Goal: Task Accomplishment & Management: Use online tool/utility

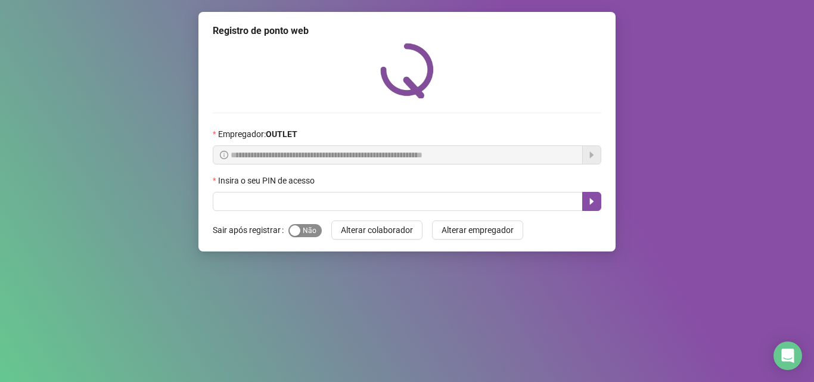
click at [309, 234] on span "Sim Não" at bounding box center [305, 230] width 33 height 13
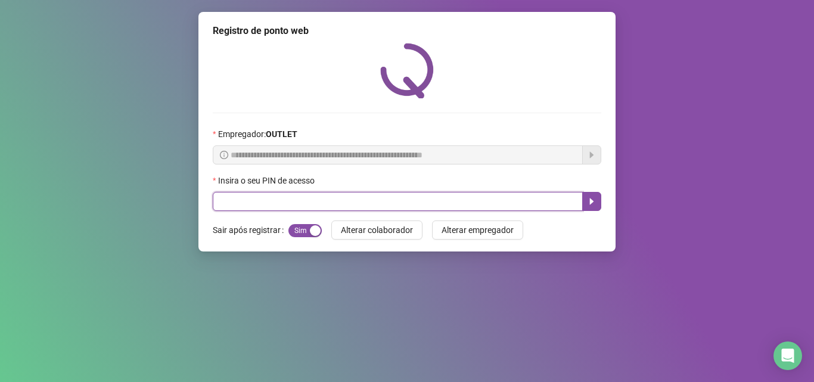
click at [368, 204] on input "text" at bounding box center [398, 201] width 370 height 19
type input "*****"
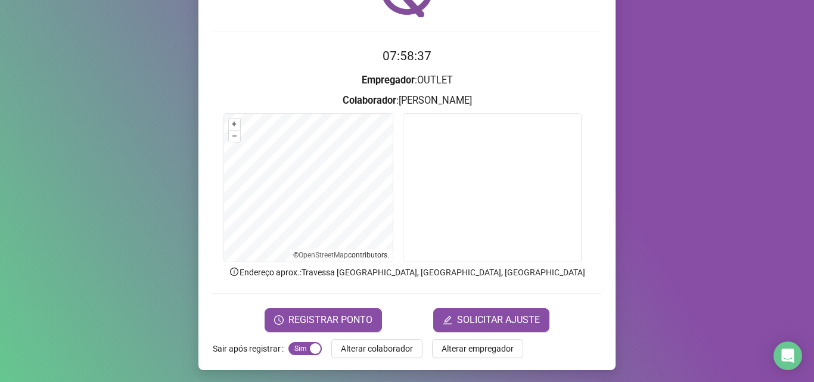
scroll to position [83, 0]
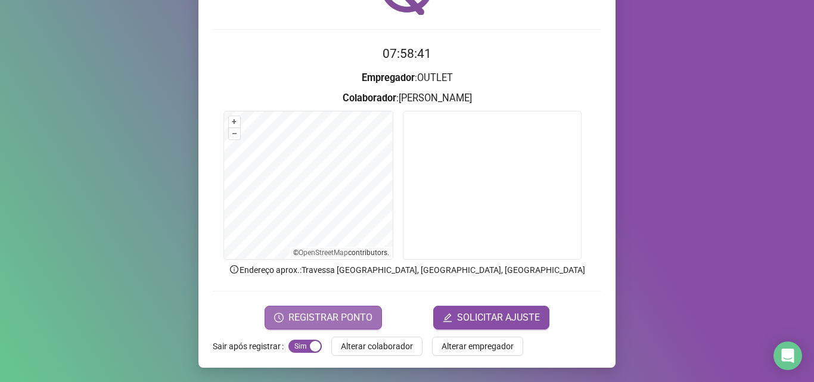
click at [361, 309] on button "REGISTRAR PONTO" at bounding box center [323, 318] width 117 height 24
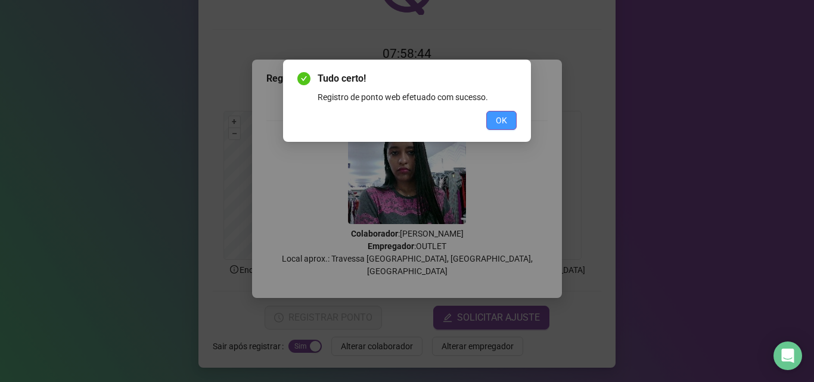
click at [512, 113] on button "OK" at bounding box center [502, 120] width 30 height 19
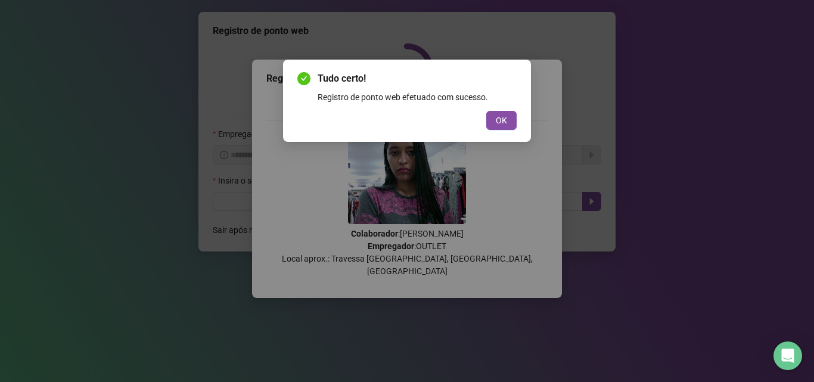
scroll to position [0, 0]
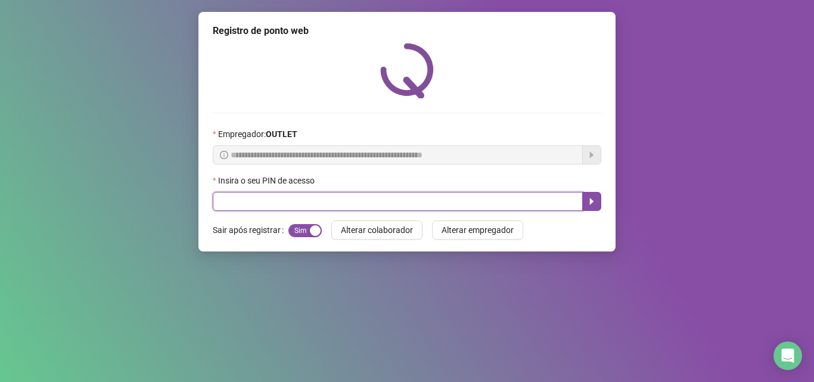
click at [428, 201] on input "text" at bounding box center [398, 201] width 370 height 19
type input "*"
type input "*****"
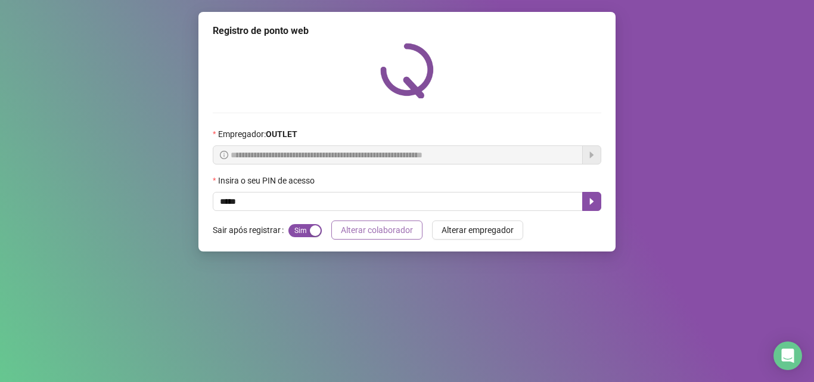
click at [370, 230] on span "Alterar colaborador" at bounding box center [377, 230] width 72 height 13
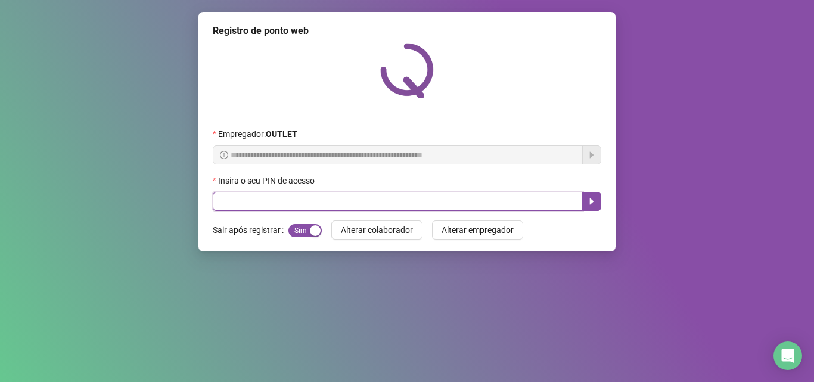
click at [363, 207] on input "text" at bounding box center [398, 201] width 370 height 19
type input "*"
type input "*****"
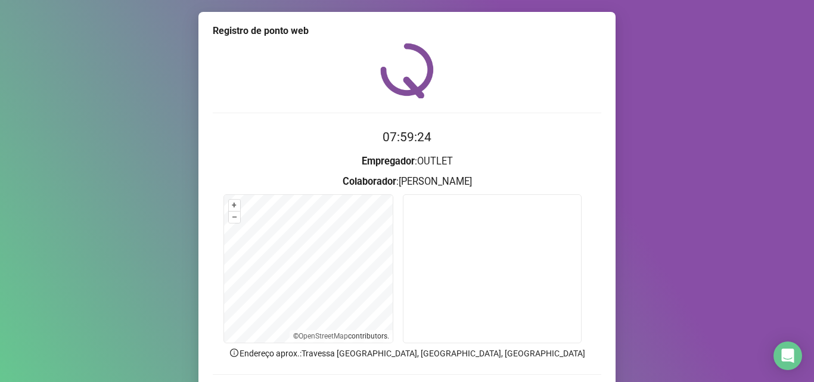
scroll to position [83, 0]
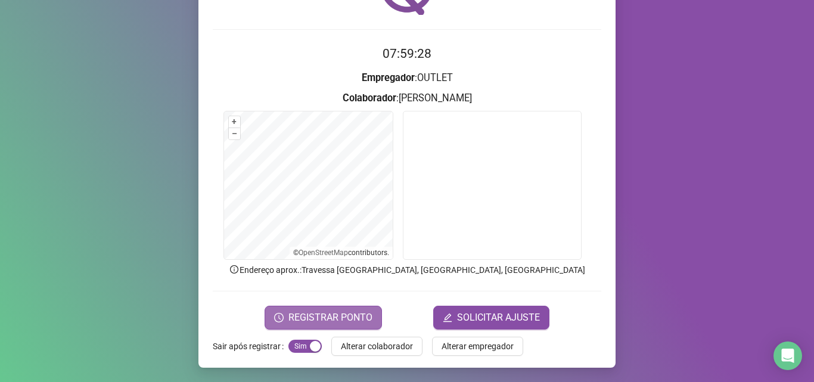
click at [339, 317] on span "REGISTRAR PONTO" at bounding box center [331, 318] width 84 height 14
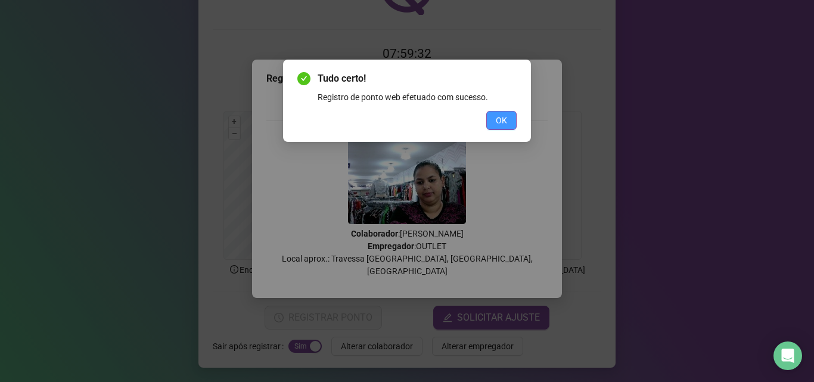
click at [493, 121] on button "OK" at bounding box center [502, 120] width 30 height 19
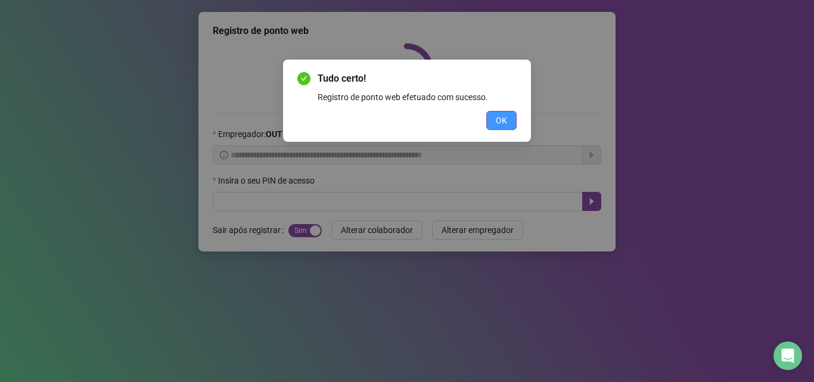
scroll to position [0, 0]
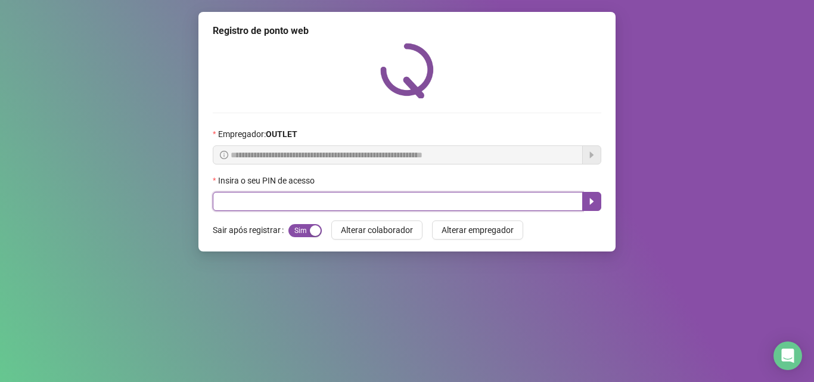
click at [460, 196] on input "text" at bounding box center [398, 201] width 370 height 19
type input "*****"
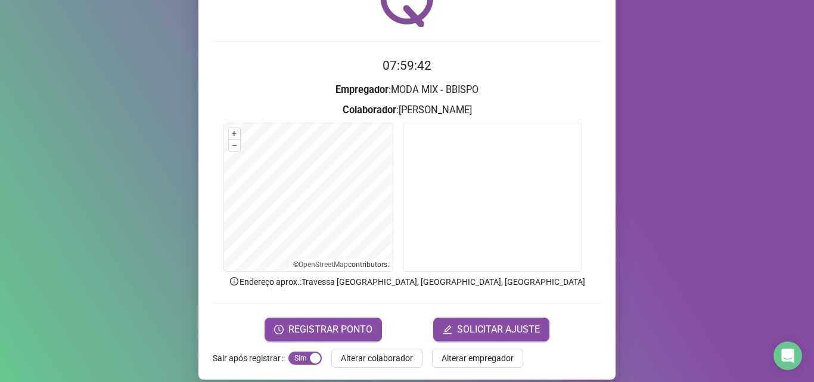
scroll to position [83, 0]
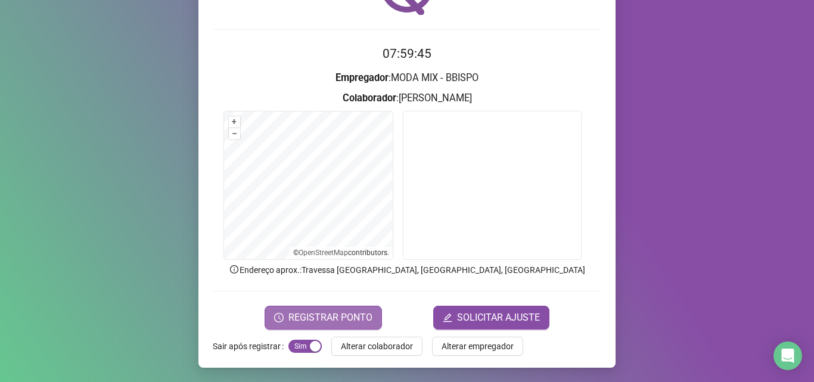
click at [355, 309] on button "REGISTRAR PONTO" at bounding box center [323, 318] width 117 height 24
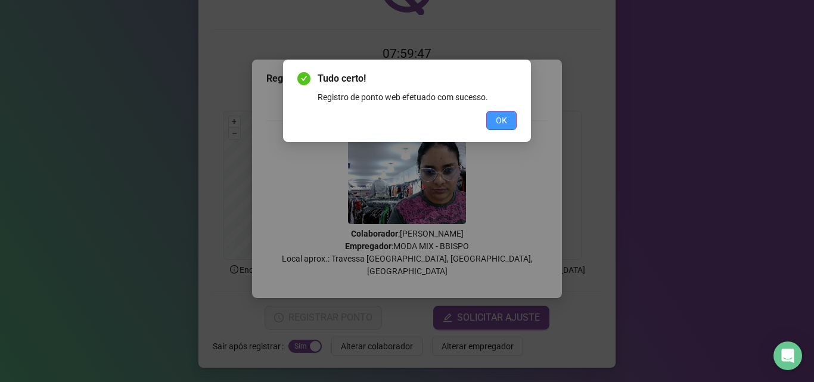
click at [501, 113] on button "OK" at bounding box center [502, 120] width 30 height 19
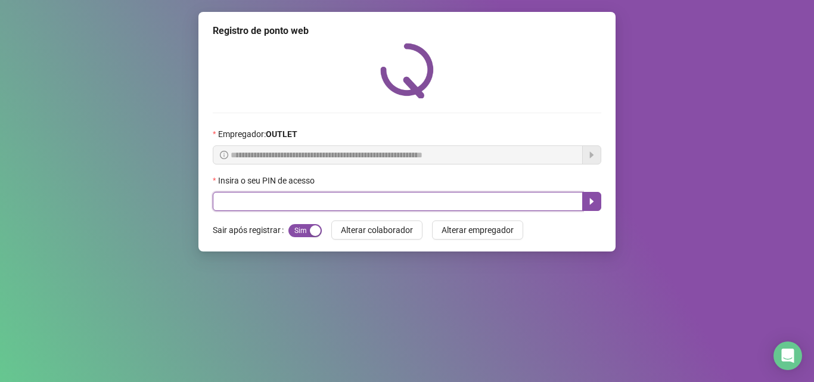
click at [449, 207] on input "text" at bounding box center [398, 201] width 370 height 19
type input "*****"
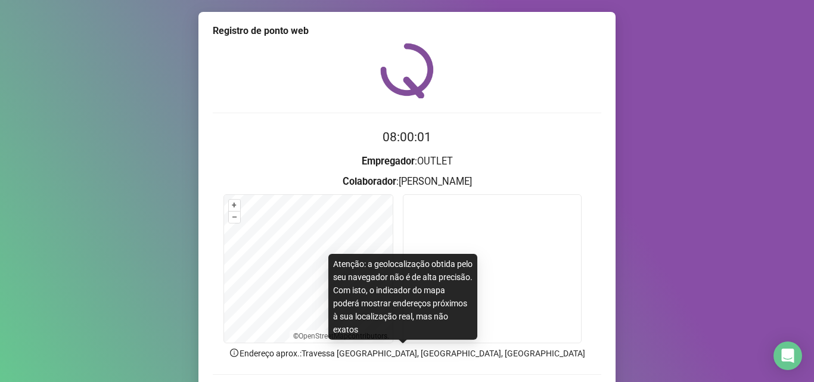
scroll to position [60, 0]
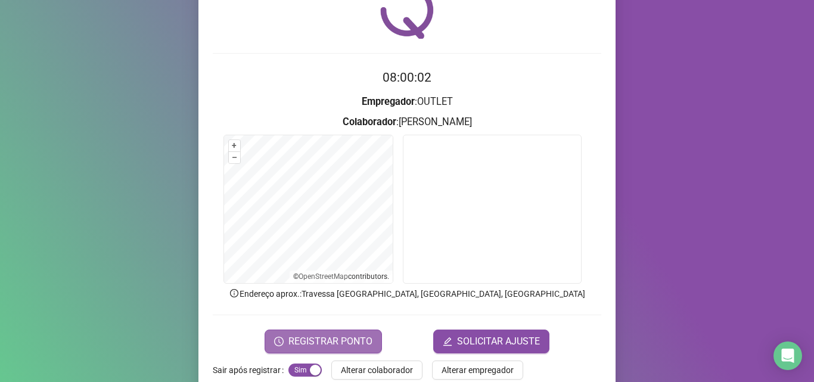
click at [340, 344] on span "REGISTRAR PONTO" at bounding box center [331, 341] width 84 height 14
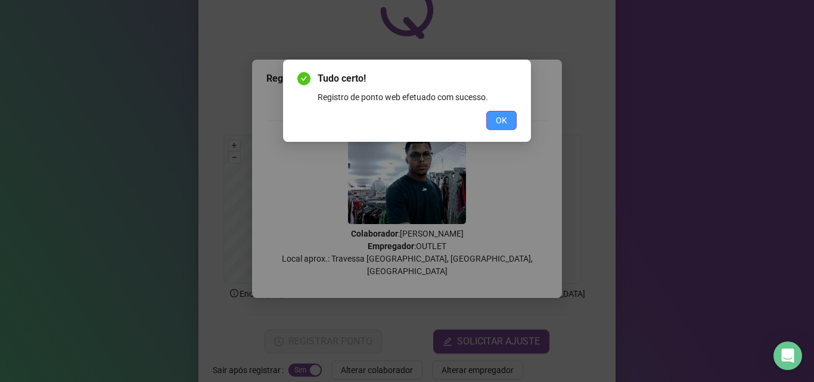
click at [503, 117] on span "OK" at bounding box center [501, 120] width 11 height 13
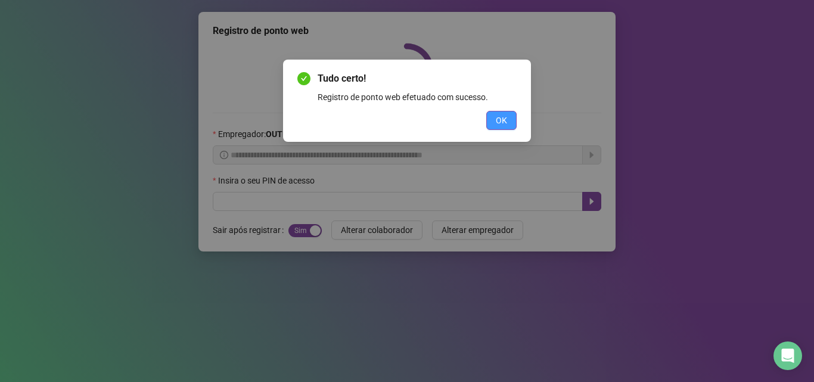
scroll to position [0, 0]
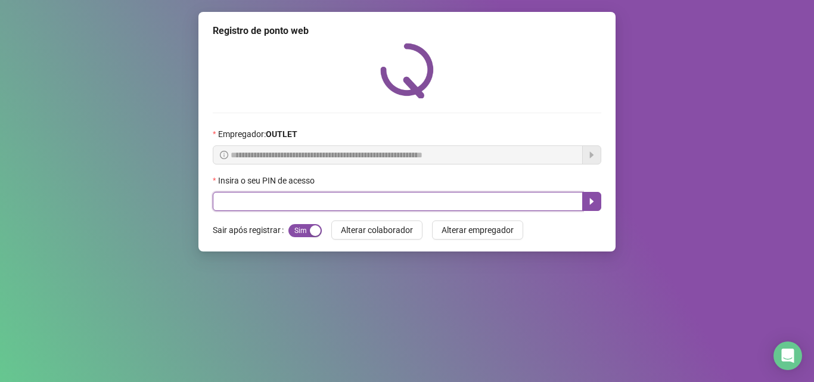
click at [271, 198] on input "text" at bounding box center [398, 201] width 370 height 19
type input "*****"
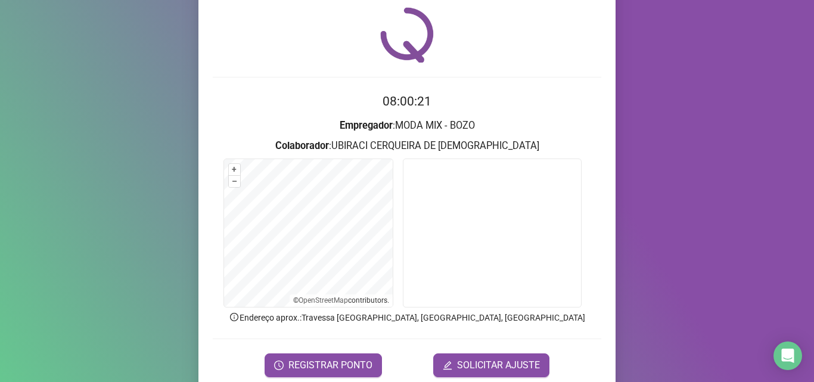
scroll to position [83, 0]
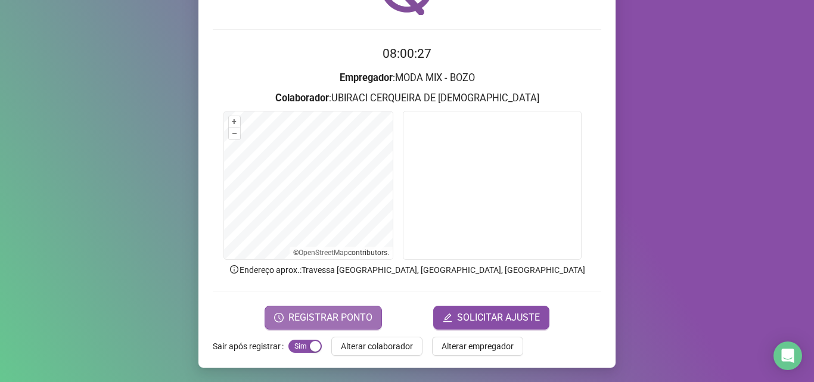
click at [310, 315] on span "REGISTRAR PONTO" at bounding box center [331, 318] width 84 height 14
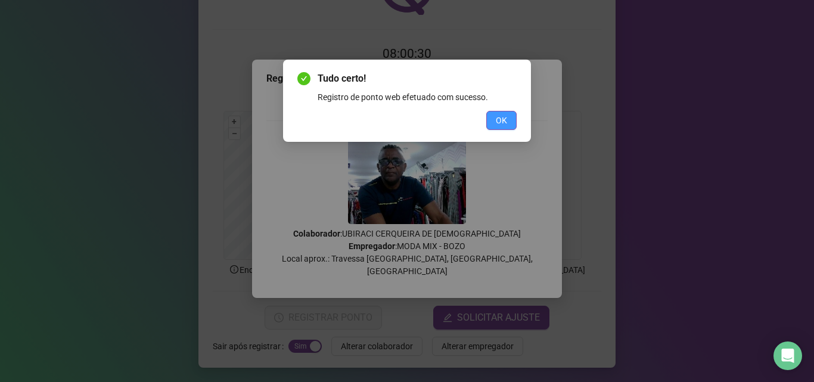
click at [504, 120] on span "OK" at bounding box center [501, 120] width 11 height 13
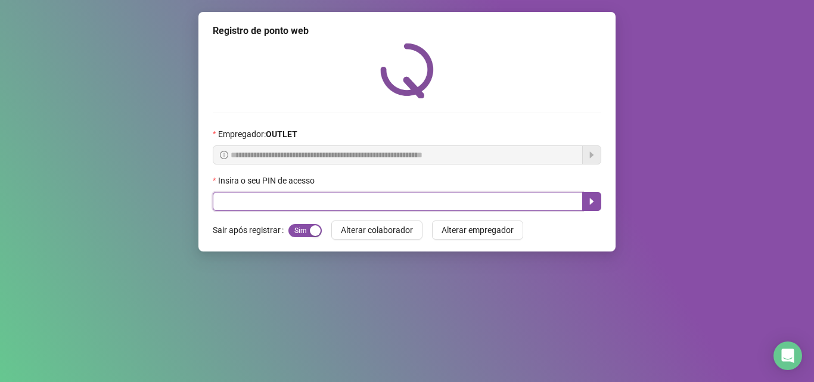
click at [497, 206] on input "text" at bounding box center [398, 201] width 370 height 19
type input "*****"
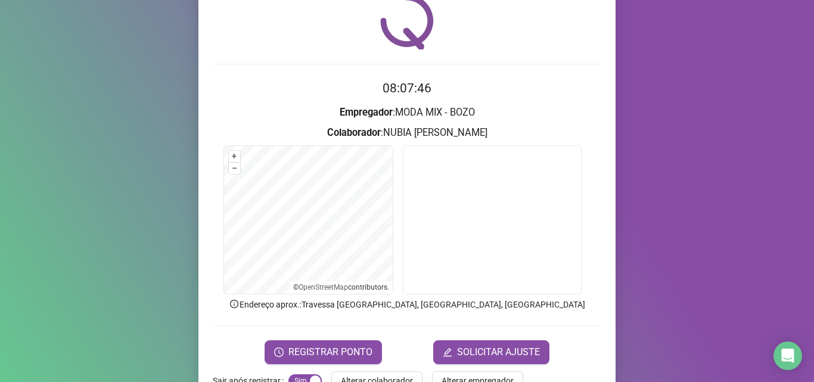
scroll to position [72, 0]
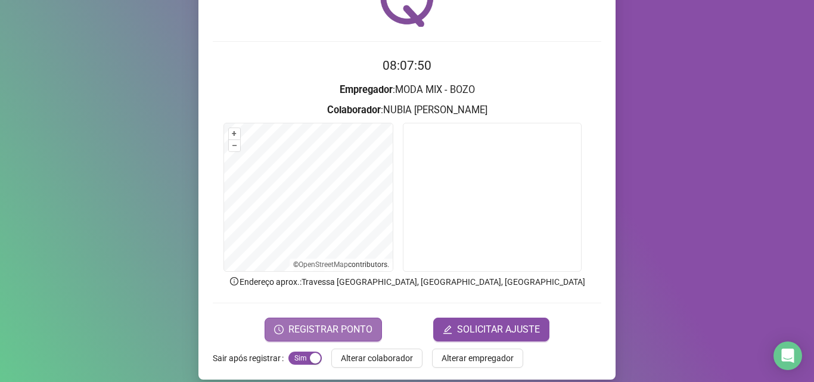
click at [361, 329] on span "REGISTRAR PONTO" at bounding box center [331, 330] width 84 height 14
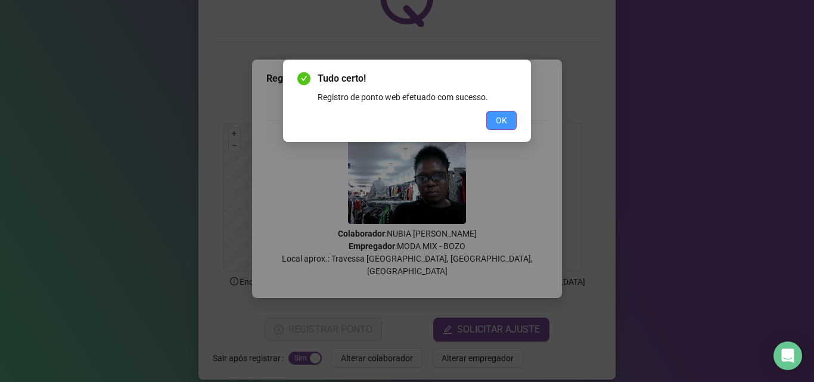
click at [507, 113] on button "OK" at bounding box center [502, 120] width 30 height 19
